Goal: Check status: Check status

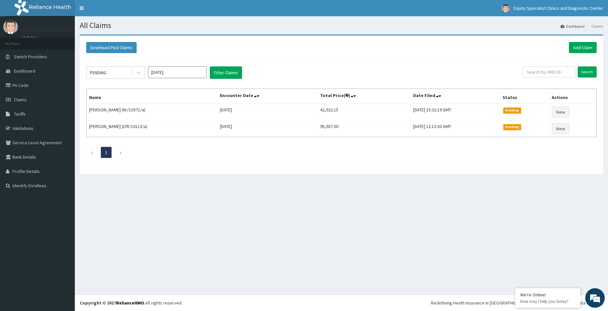
click at [155, 76] on input "[DATE]" at bounding box center [177, 72] width 59 height 12
click at [201, 115] on div "Jun" at bounding box center [196, 113] width 13 height 12
click at [227, 68] on button "Filter Claims" at bounding box center [226, 72] width 32 height 12
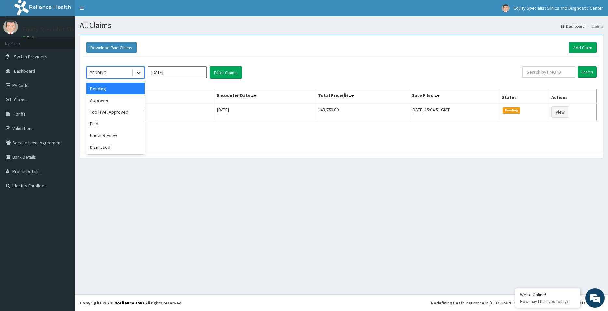
click at [140, 71] on icon at bounding box center [138, 72] width 7 height 7
click at [224, 70] on button "Filter Claims" at bounding box center [226, 72] width 32 height 12
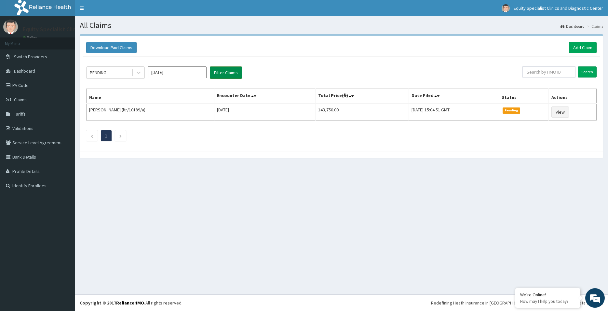
click at [224, 70] on button "Filter Claims" at bounding box center [226, 72] width 32 height 12
click at [139, 72] on icon at bounding box center [138, 72] width 7 height 7
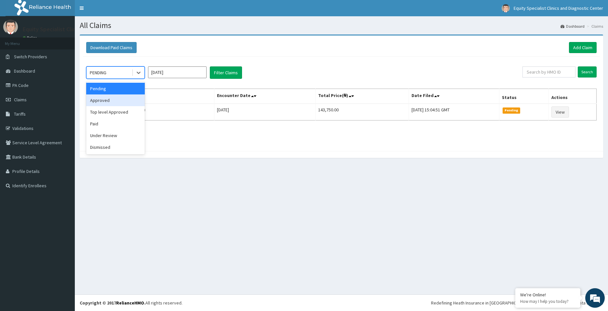
click at [115, 102] on div "Approved" at bounding box center [115, 100] width 59 height 12
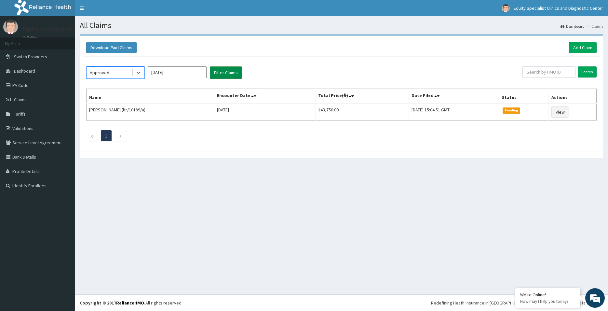
click at [214, 73] on button "Filter Claims" at bounding box center [226, 72] width 32 height 12
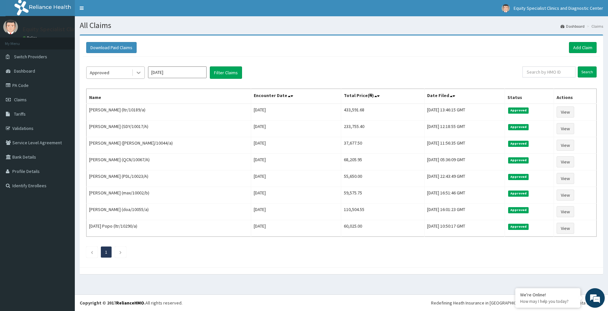
click at [139, 70] on icon at bounding box center [138, 72] width 7 height 7
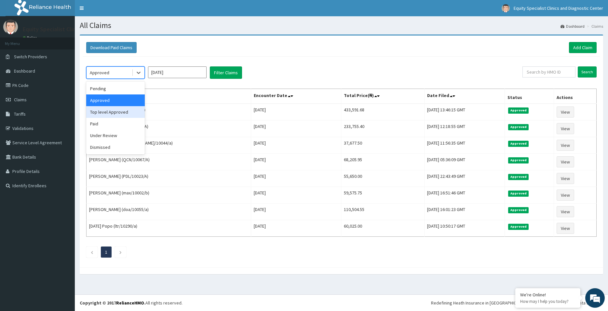
click at [126, 110] on div "Top level Approved" at bounding box center [115, 112] width 59 height 12
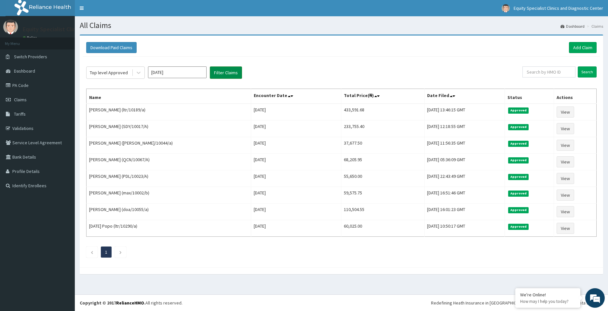
click at [224, 72] on button "Filter Claims" at bounding box center [226, 72] width 32 height 12
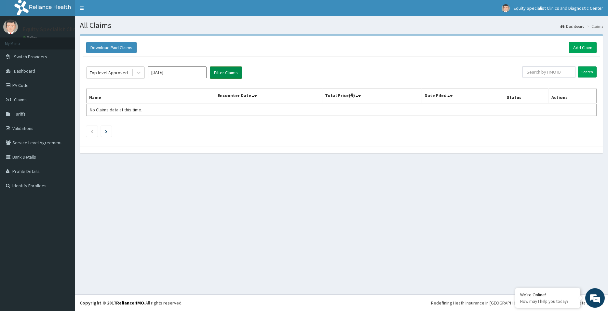
click at [218, 71] on button "Filter Claims" at bounding box center [226, 72] width 32 height 12
click at [167, 71] on input "[DATE]" at bounding box center [177, 72] width 59 height 12
click at [132, 66] on div "Top level Approved [DATE] Previous Year [DATE] Feb Mar Apr May Jun [DATE] Aug S…" at bounding box center [341, 100] width 517 height 87
click at [139, 72] on icon at bounding box center [138, 72] width 7 height 7
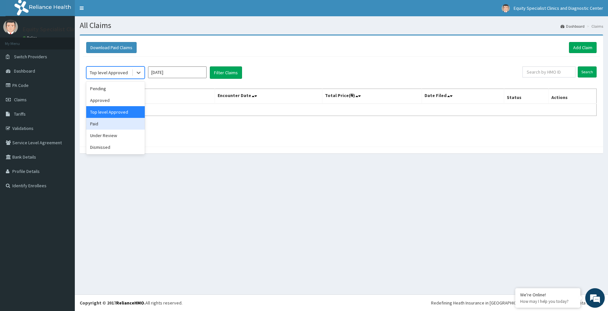
click at [124, 120] on div "Paid" at bounding box center [115, 124] width 59 height 12
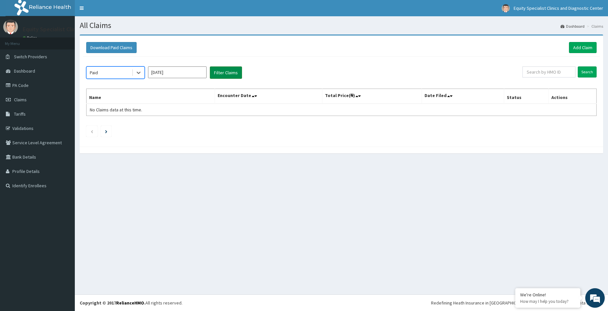
click at [227, 71] on button "Filter Claims" at bounding box center [226, 72] width 32 height 12
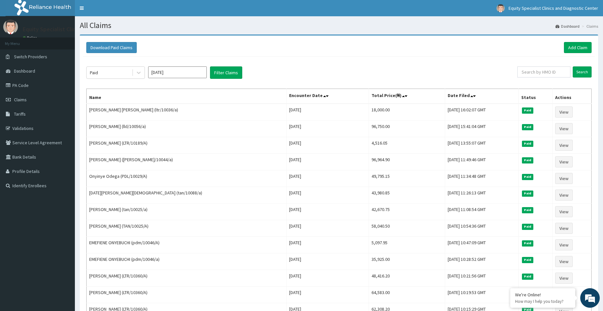
click at [189, 71] on input "[DATE]" at bounding box center [177, 72] width 59 height 12
click at [232, 73] on button "Filter Claims" at bounding box center [226, 72] width 32 height 12
click at [144, 75] on div at bounding box center [139, 73] width 12 height 12
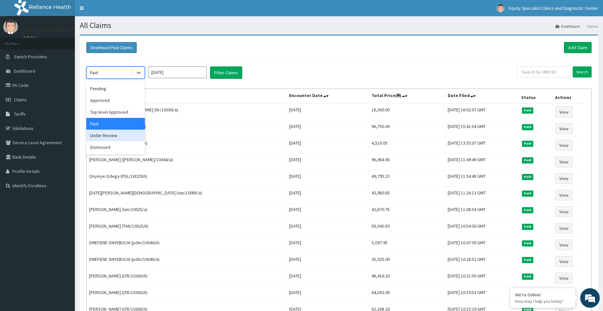
click at [117, 137] on div "Under Review" at bounding box center [115, 136] width 59 height 12
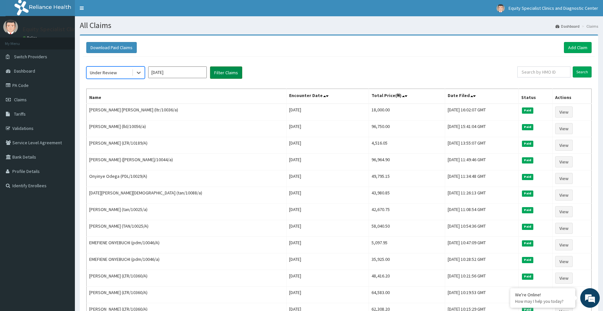
click at [221, 71] on button "Filter Claims" at bounding box center [226, 72] width 32 height 12
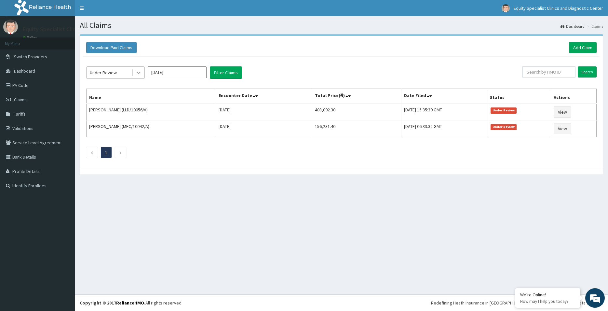
click at [142, 73] on div at bounding box center [139, 73] width 12 height 12
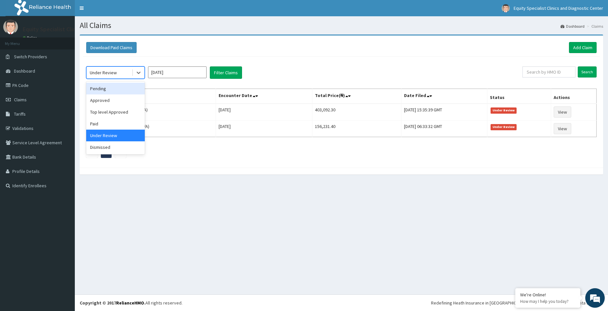
click at [110, 90] on div "Pending" at bounding box center [115, 89] width 59 height 12
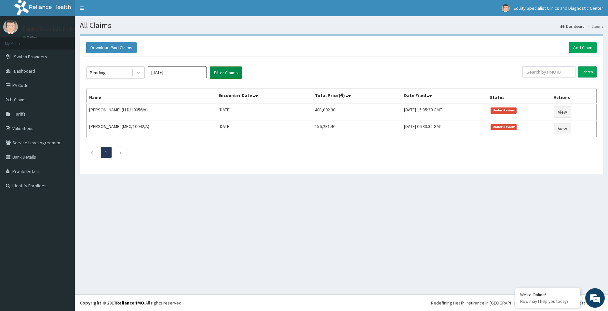
click at [230, 72] on button "Filter Claims" at bounding box center [226, 72] width 32 height 12
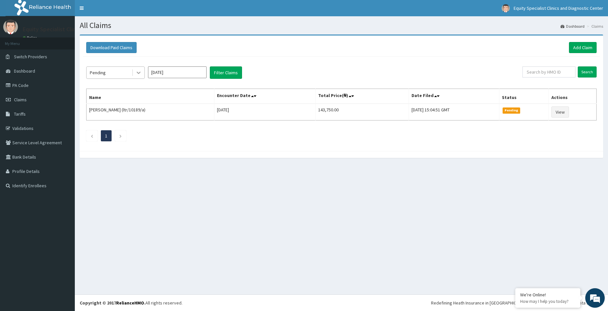
click at [144, 74] on div at bounding box center [139, 73] width 12 height 12
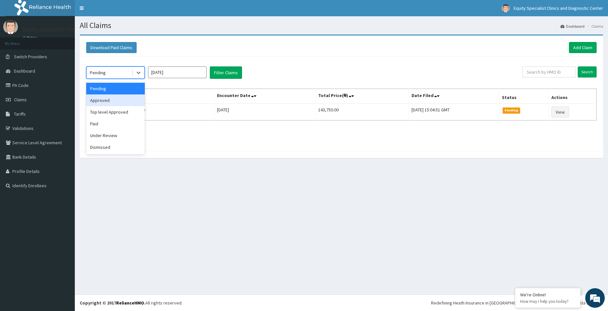
click at [125, 101] on div "Approved" at bounding box center [115, 100] width 59 height 12
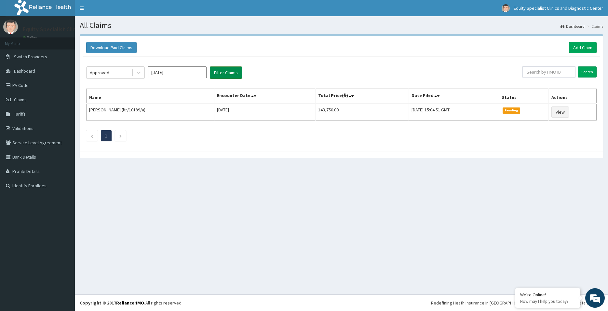
click at [213, 74] on button "Filter Claims" at bounding box center [226, 72] width 32 height 12
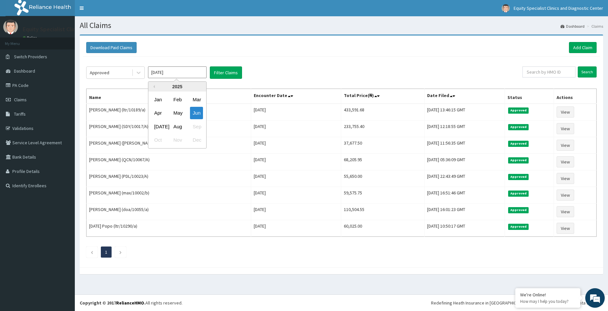
click at [175, 74] on input "[DATE]" at bounding box center [177, 72] width 59 height 12
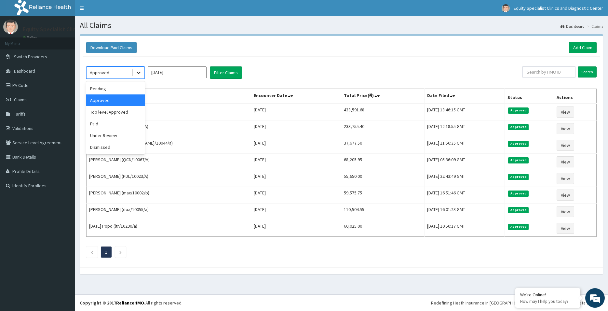
click at [136, 76] on div at bounding box center [139, 73] width 12 height 12
click at [120, 111] on div "Top level Approved" at bounding box center [115, 112] width 59 height 12
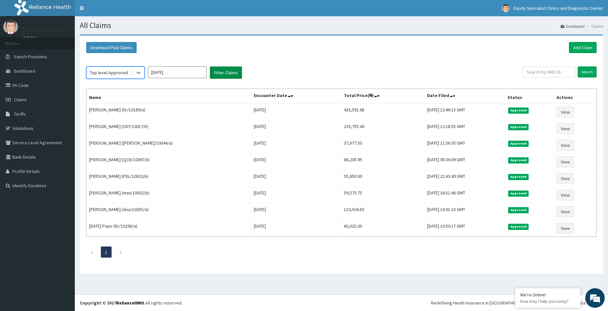
click at [227, 73] on button "Filter Claims" at bounding box center [226, 72] width 32 height 12
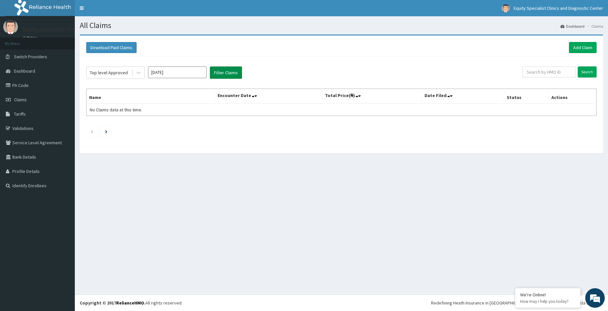
click at [228, 73] on button "Filter Claims" at bounding box center [226, 72] width 32 height 12
click at [139, 73] on icon at bounding box center [139, 73] width 4 height 2
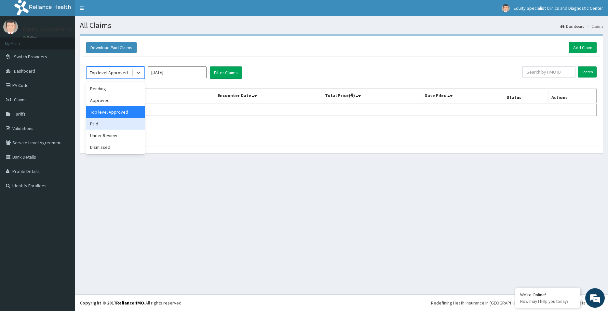
click at [124, 127] on div "Paid" at bounding box center [115, 124] width 59 height 12
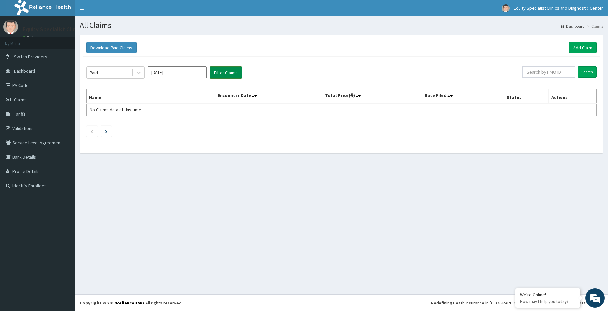
click at [223, 70] on button "Filter Claims" at bounding box center [226, 72] width 32 height 12
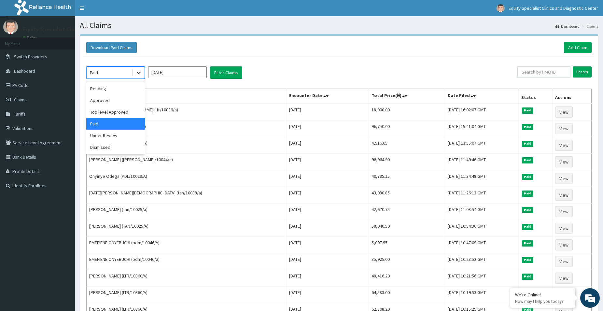
click at [139, 72] on icon at bounding box center [138, 72] width 7 height 7
click at [129, 98] on div "Approved" at bounding box center [115, 100] width 59 height 12
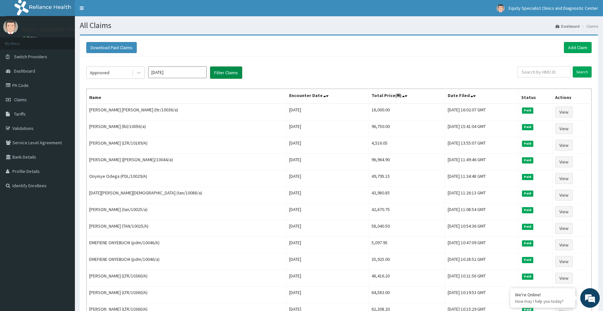
click at [224, 72] on button "Filter Claims" at bounding box center [226, 72] width 32 height 12
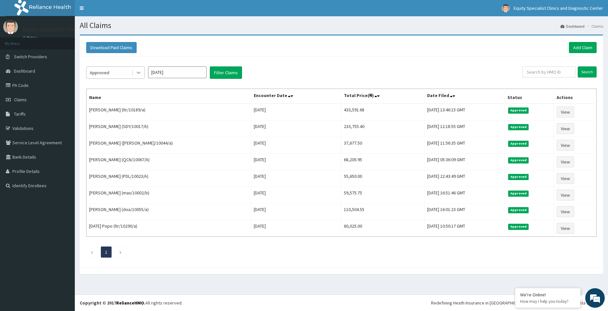
click at [140, 75] on icon at bounding box center [138, 72] width 7 height 7
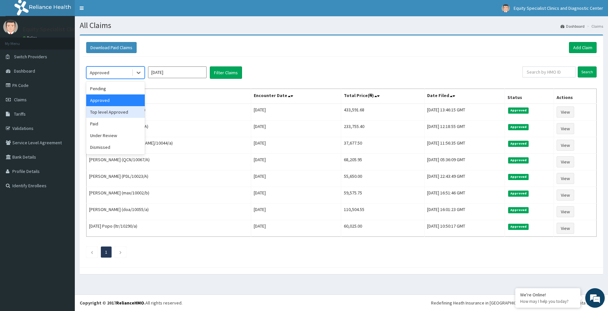
click at [117, 111] on div "Top level Approved" at bounding box center [115, 112] width 59 height 12
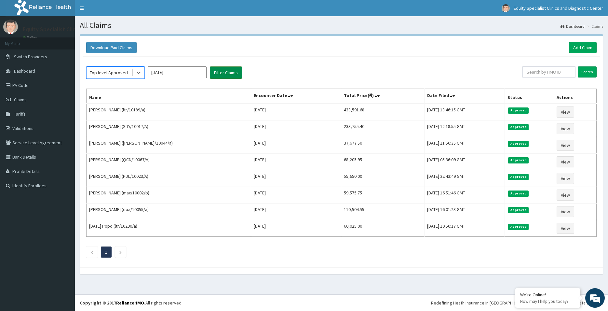
click at [226, 71] on button "Filter Claims" at bounding box center [226, 72] width 32 height 12
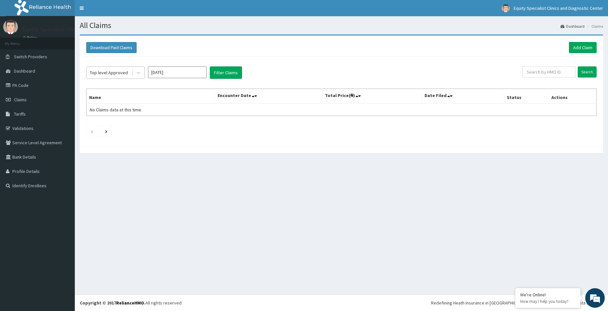
click at [132, 71] on div at bounding box center [138, 73] width 13 height 12
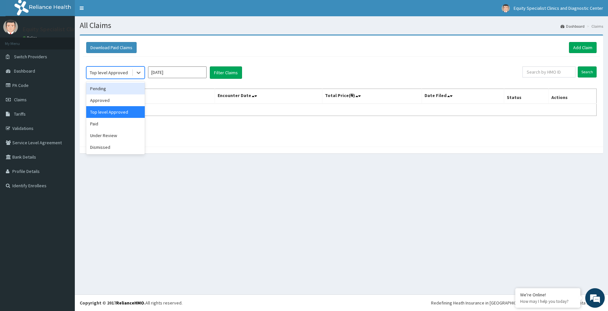
click at [117, 86] on div "Pending" at bounding box center [115, 89] width 59 height 12
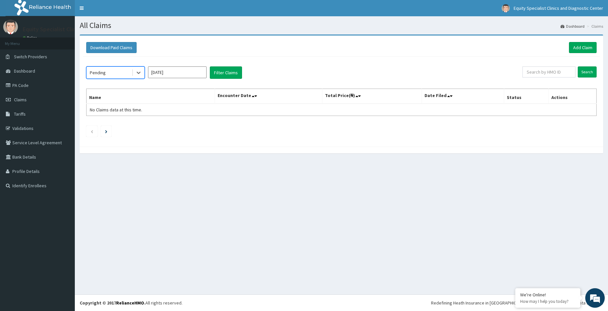
click at [192, 74] on input "[DATE]" at bounding box center [177, 72] width 59 height 12
drag, startPoint x: 158, startPoint y: 125, endPoint x: 162, endPoint y: 120, distance: 6.5
click at [158, 125] on div "[DATE]" at bounding box center [158, 126] width 13 height 12
type input "[DATE]"
click at [223, 72] on button "Filter Claims" at bounding box center [226, 72] width 32 height 12
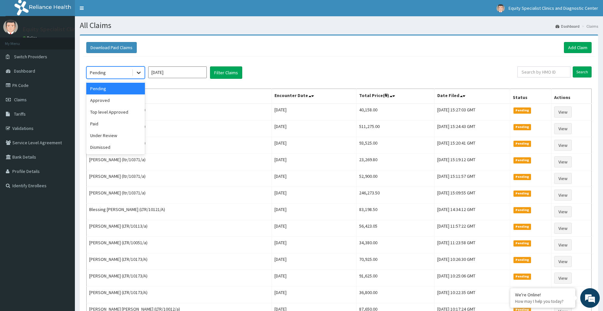
click at [141, 74] on icon at bounding box center [138, 72] width 7 height 7
click at [120, 98] on div "Approved" at bounding box center [115, 100] width 59 height 12
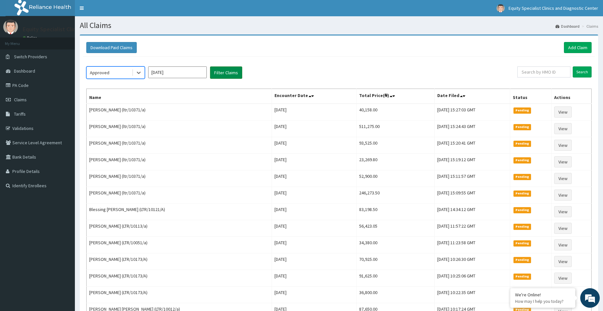
click at [212, 73] on button "Filter Claims" at bounding box center [226, 72] width 32 height 12
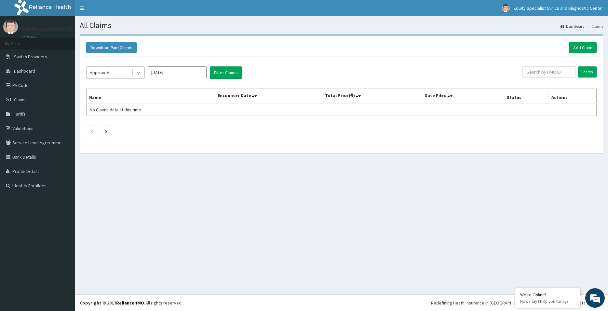
click at [143, 72] on div at bounding box center [139, 73] width 12 height 12
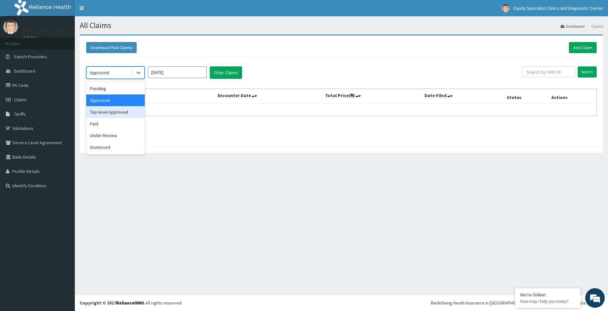
click at [114, 113] on div "Top level Approved" at bounding box center [115, 112] width 59 height 12
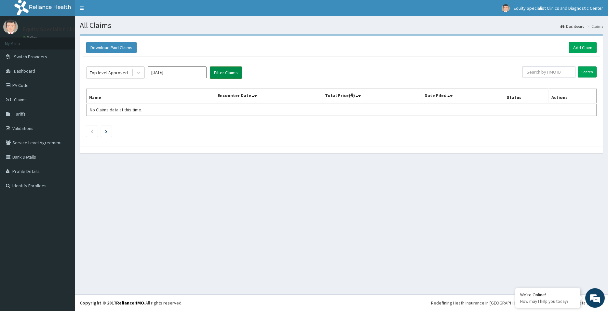
click at [227, 69] on button "Filter Claims" at bounding box center [226, 72] width 32 height 12
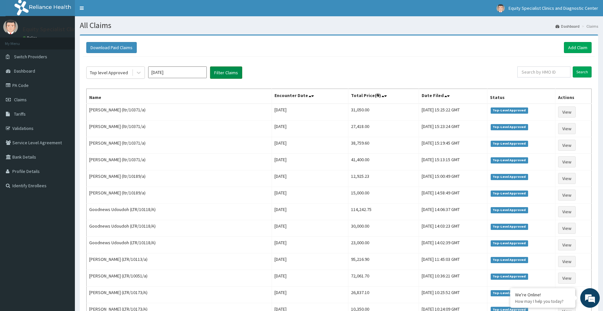
click at [227, 71] on button "Filter Claims" at bounding box center [226, 72] width 32 height 12
click at [232, 70] on button "Filter Claims" at bounding box center [226, 72] width 32 height 12
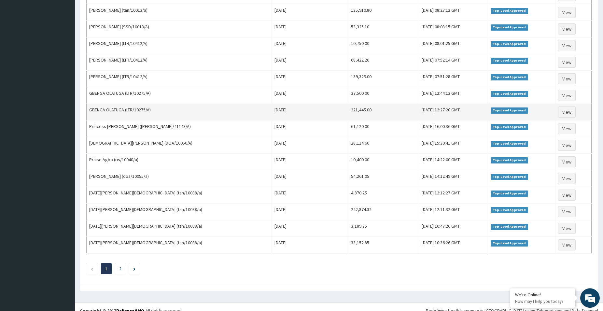
scroll to position [688, 0]
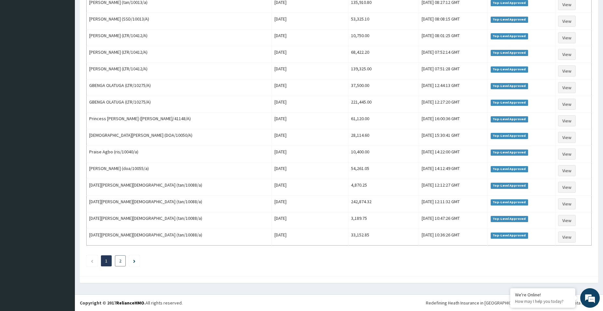
click at [121, 256] on li "2" at bounding box center [120, 260] width 11 height 11
drag, startPoint x: 130, startPoint y: 264, endPoint x: 125, endPoint y: 265, distance: 5.0
click at [130, 264] on li at bounding box center [134, 260] width 11 height 11
click at [120, 262] on link "2" at bounding box center [120, 261] width 2 height 6
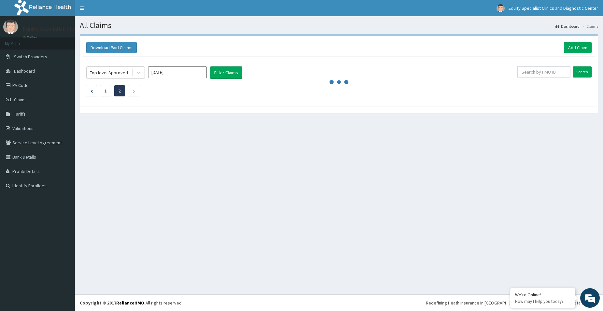
scroll to position [0, 0]
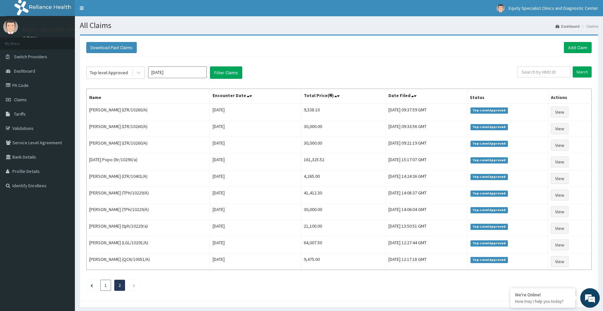
click at [107, 287] on li "1" at bounding box center [105, 285] width 11 height 11
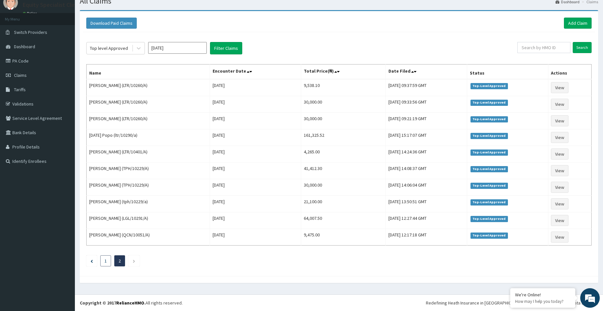
drag, startPoint x: 112, startPoint y: 258, endPoint x: 107, endPoint y: 259, distance: 4.2
click at [108, 258] on ul "1 2" at bounding box center [338, 260] width 505 height 11
click at [107, 259] on li "1" at bounding box center [105, 260] width 11 height 11
click at [91, 262] on icon "Previous page" at bounding box center [91, 260] width 2 height 3
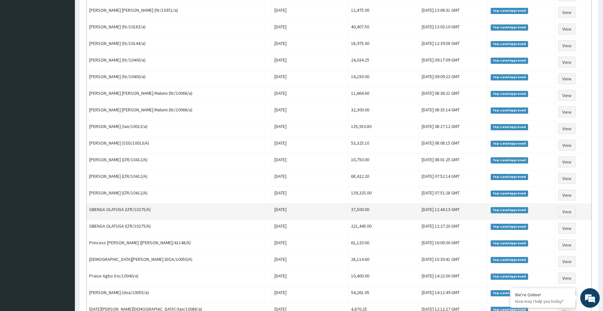
scroll to position [688, 0]
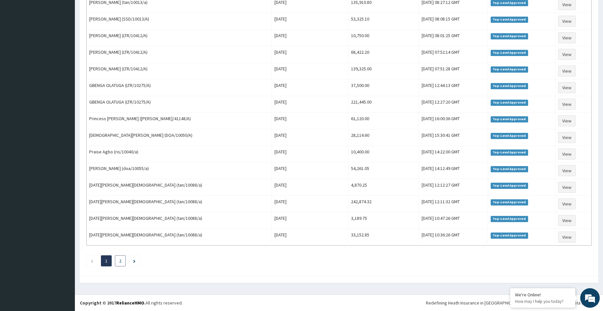
click at [121, 262] on link "2" at bounding box center [120, 261] width 2 height 6
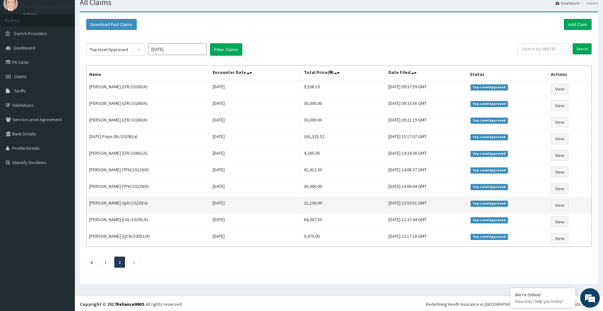
scroll to position [24, 0]
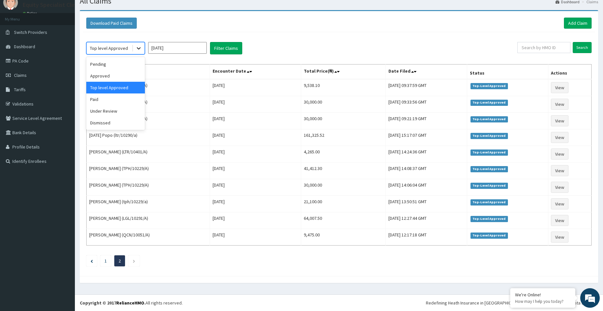
click at [135, 44] on div at bounding box center [139, 48] width 12 height 12
click at [118, 74] on div "Approved" at bounding box center [115, 76] width 59 height 12
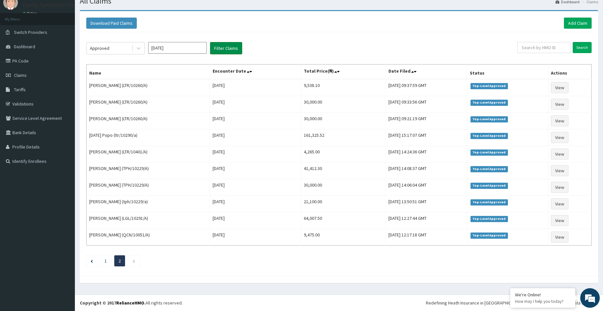
click at [217, 44] on button "Filter Claims" at bounding box center [226, 48] width 32 height 12
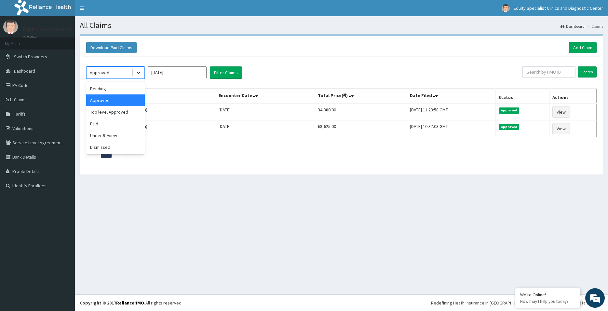
click at [143, 74] on div at bounding box center [139, 73] width 12 height 12
click at [117, 87] on div "Pending" at bounding box center [115, 89] width 59 height 12
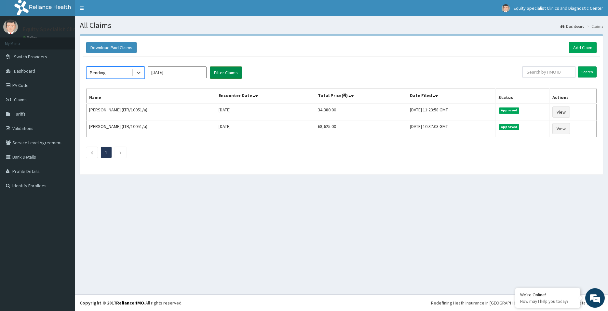
click at [224, 70] on button "Filter Claims" at bounding box center [226, 72] width 32 height 12
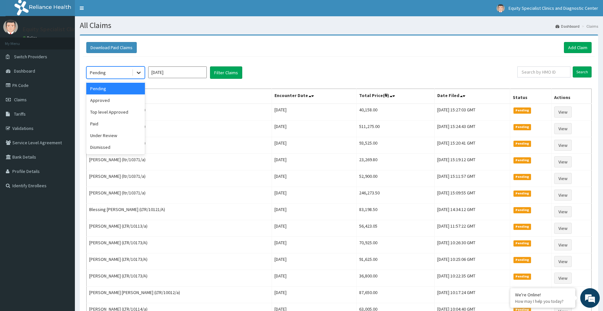
click at [142, 75] on icon at bounding box center [138, 72] width 7 height 7
click at [117, 102] on div "Approved" at bounding box center [115, 100] width 59 height 12
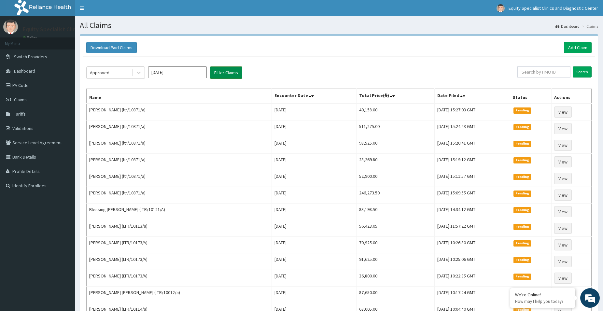
click at [216, 71] on button "Filter Claims" at bounding box center [226, 72] width 32 height 12
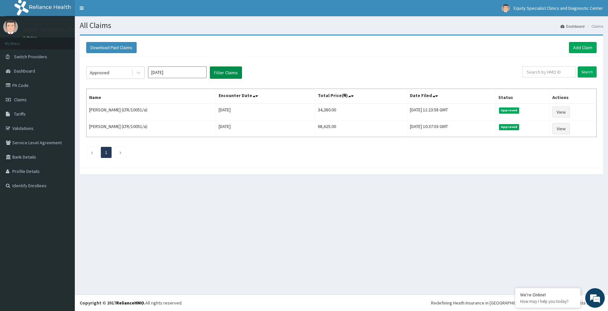
click at [226, 67] on button "Filter Claims" at bounding box center [226, 72] width 32 height 12
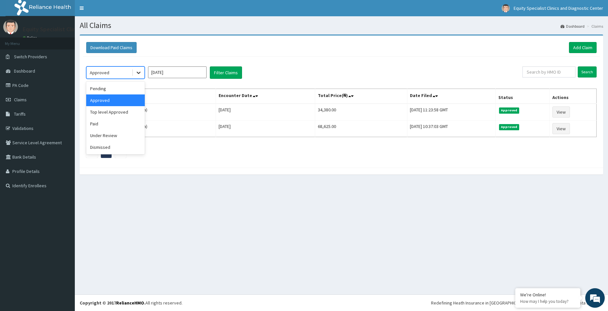
click at [137, 76] on icon at bounding box center [138, 72] width 7 height 7
click at [113, 115] on div "Top level Approved" at bounding box center [115, 112] width 59 height 12
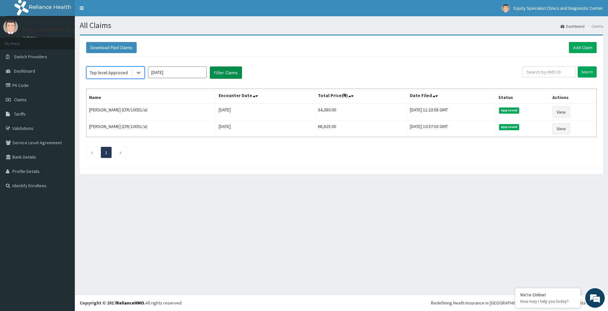
click at [216, 69] on button "Filter Claims" at bounding box center [226, 72] width 32 height 12
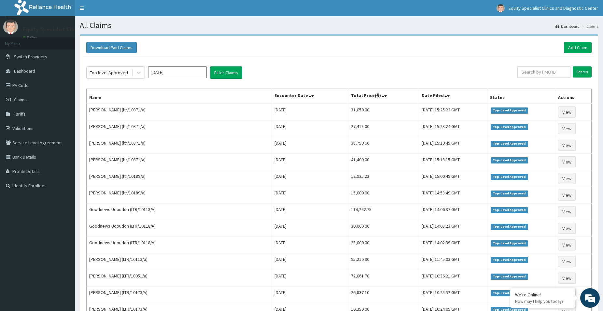
click at [165, 76] on input "[DATE]" at bounding box center [177, 72] width 59 height 12
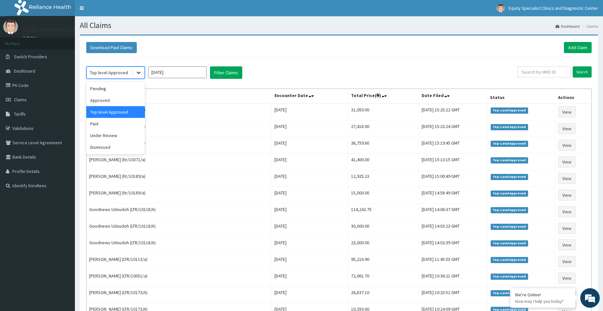
click at [136, 77] on div at bounding box center [139, 73] width 12 height 12
click at [125, 88] on div "Pending" at bounding box center [115, 89] width 59 height 12
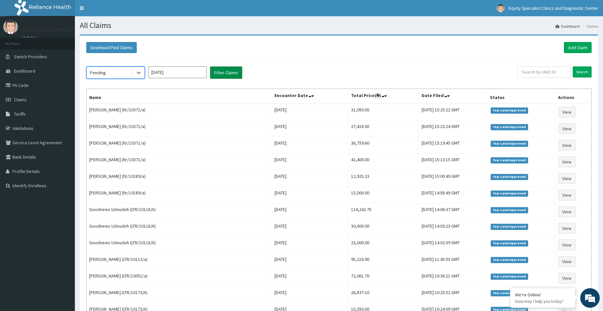
click at [235, 67] on button "Filter Claims" at bounding box center [226, 72] width 32 height 12
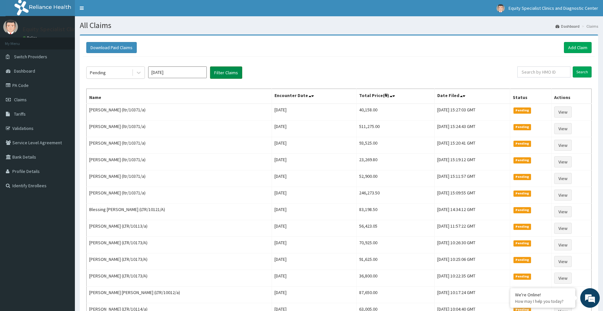
click at [226, 70] on button "Filter Claims" at bounding box center [226, 72] width 32 height 12
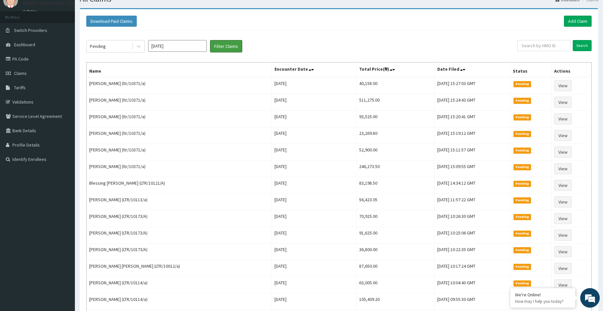
scroll to position [33, 0]
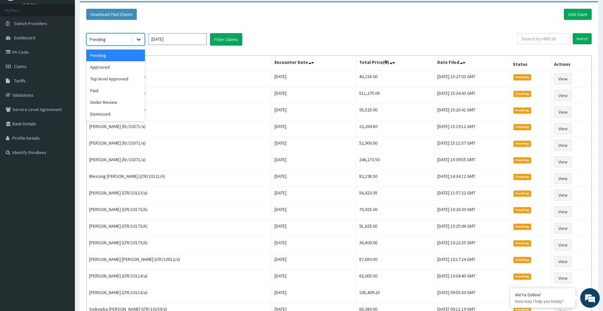
click at [143, 37] on div at bounding box center [139, 40] width 12 height 12
click at [127, 73] on div "Approved" at bounding box center [115, 67] width 59 height 12
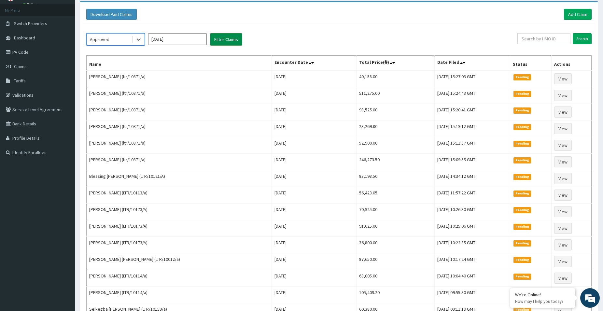
click at [228, 38] on button "Filter Claims" at bounding box center [226, 39] width 32 height 12
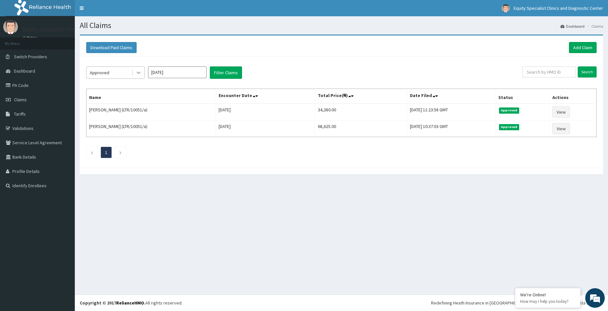
click at [141, 71] on icon at bounding box center [138, 72] width 7 height 7
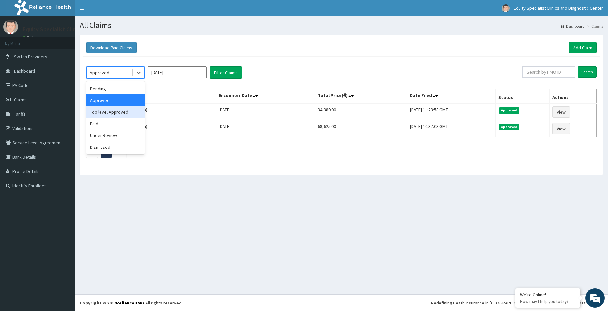
click at [130, 109] on div "Top level Approved" at bounding box center [115, 112] width 59 height 12
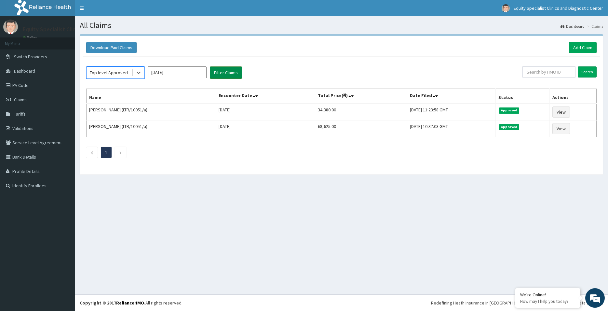
click at [231, 73] on button "Filter Claims" at bounding box center [226, 72] width 32 height 12
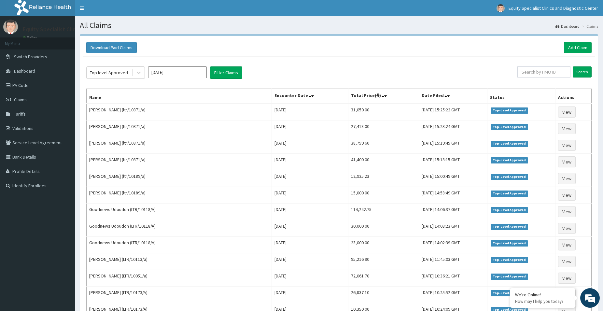
click at [226, 71] on button "Filter Claims" at bounding box center [226, 72] width 32 height 12
click at [227, 68] on button "Filter Claims" at bounding box center [226, 72] width 32 height 12
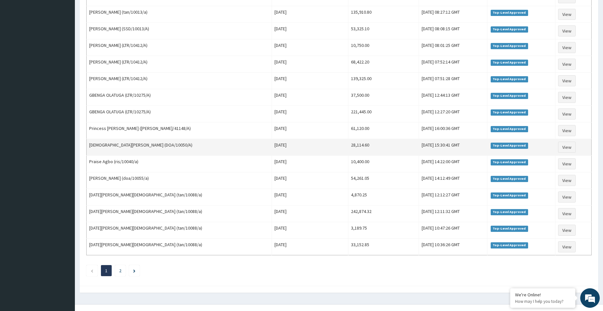
scroll to position [688, 0]
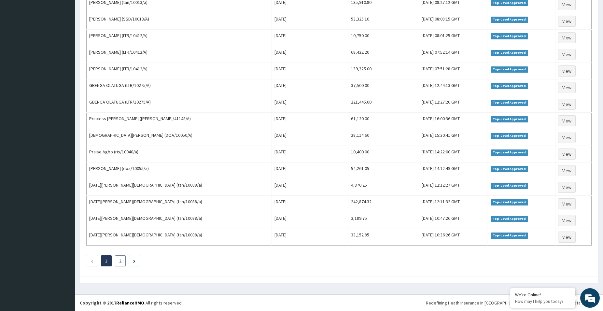
click at [119, 258] on li "2" at bounding box center [120, 260] width 11 height 11
click at [115, 256] on ul "1 2" at bounding box center [338, 260] width 505 height 11
click at [119, 264] on li "2" at bounding box center [120, 260] width 11 height 11
click at [120, 263] on link "2" at bounding box center [120, 261] width 2 height 6
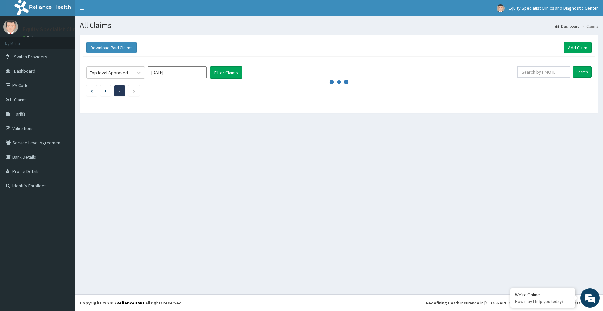
scroll to position [0, 0]
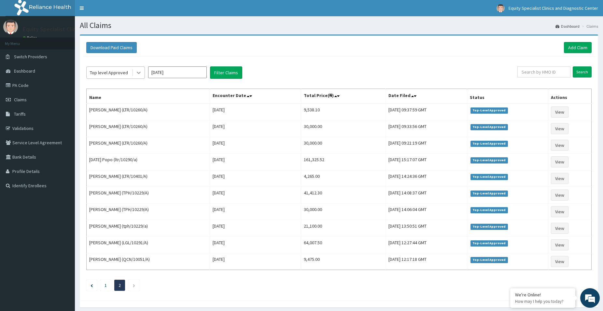
click at [142, 72] on div at bounding box center [139, 73] width 12 height 12
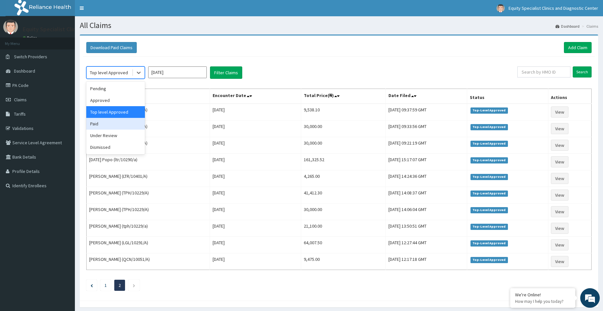
click at [109, 126] on div "Paid" at bounding box center [115, 124] width 59 height 12
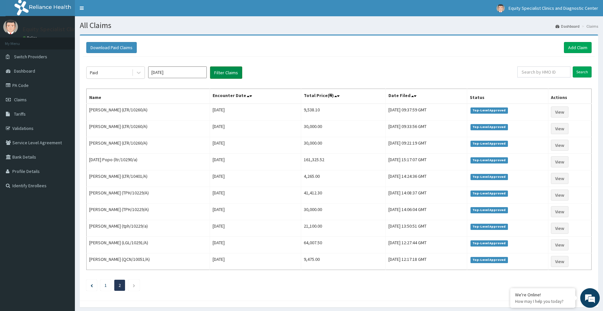
click at [222, 74] on button "Filter Claims" at bounding box center [226, 72] width 32 height 12
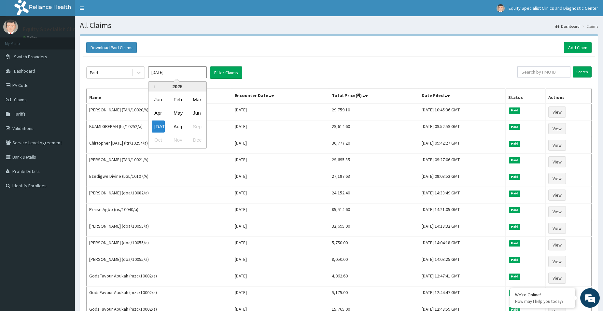
click at [193, 73] on input "[DATE]" at bounding box center [177, 72] width 59 height 12
click at [129, 72] on div "Paid" at bounding box center [109, 72] width 45 height 10
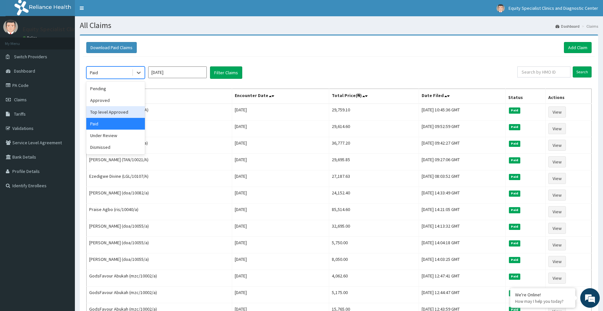
click at [124, 112] on div "Top level Approved" at bounding box center [115, 112] width 59 height 12
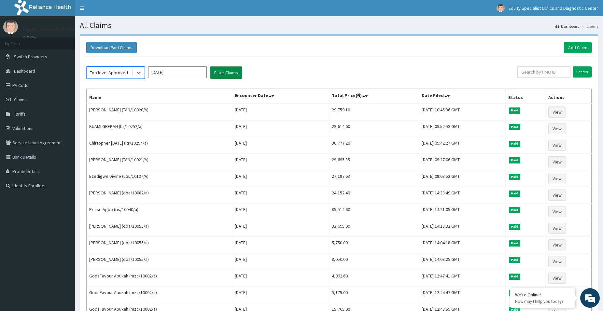
click at [224, 73] on button "Filter Claims" at bounding box center [226, 72] width 32 height 12
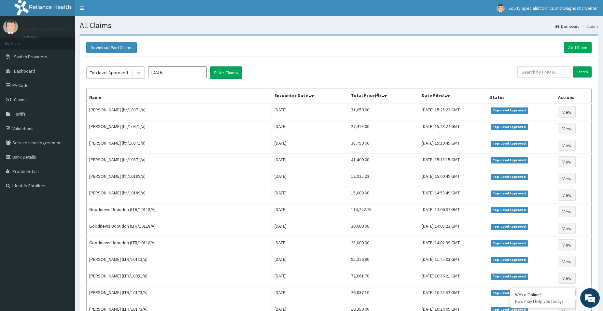
click at [138, 72] on icon at bounding box center [138, 72] width 7 height 7
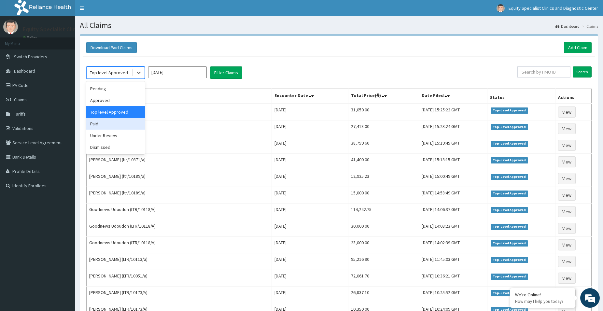
click at [116, 123] on div "Paid" at bounding box center [115, 124] width 59 height 12
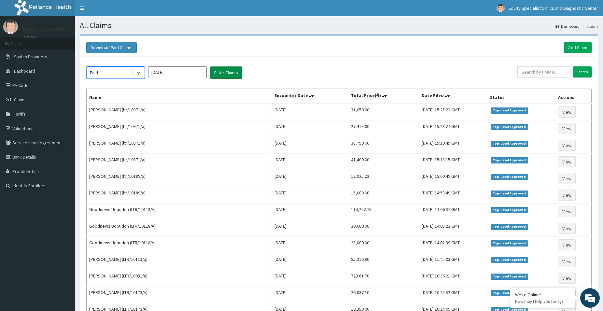
click at [220, 72] on button "Filter Claims" at bounding box center [226, 72] width 32 height 12
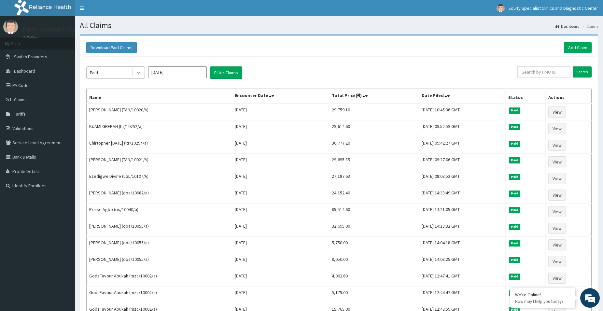
click at [135, 71] on div at bounding box center [139, 73] width 12 height 12
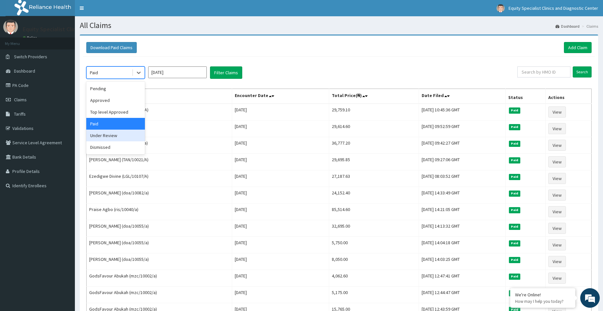
click at [109, 135] on div "Under Review" at bounding box center [115, 136] width 59 height 12
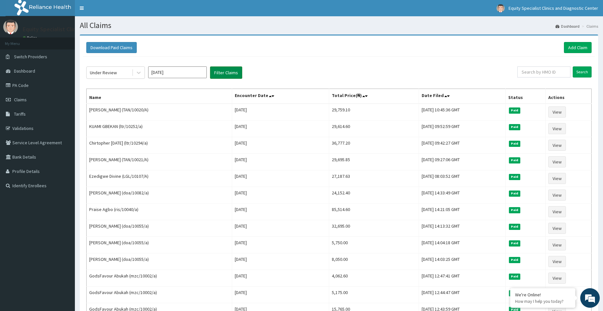
click at [227, 74] on button "Filter Claims" at bounding box center [226, 72] width 32 height 12
